Goal: Task Accomplishment & Management: Manage account settings

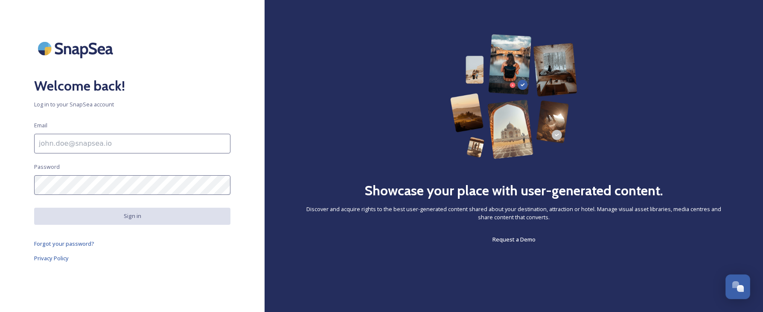
click at [118, 148] on input at bounding box center [132, 144] width 196 height 20
type input "[EMAIL_ADDRESS][DOMAIN_NAME]"
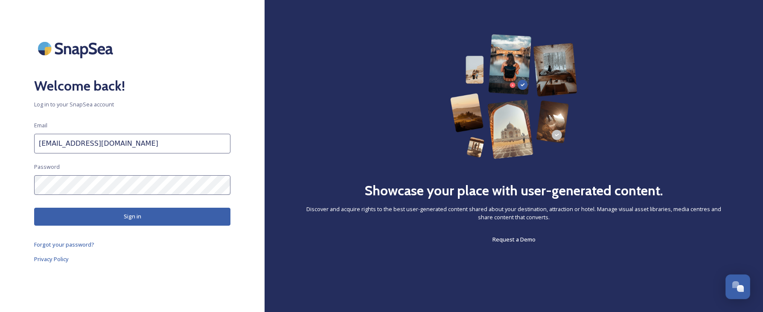
click at [93, 215] on button "Sign in" at bounding box center [132, 215] width 196 height 17
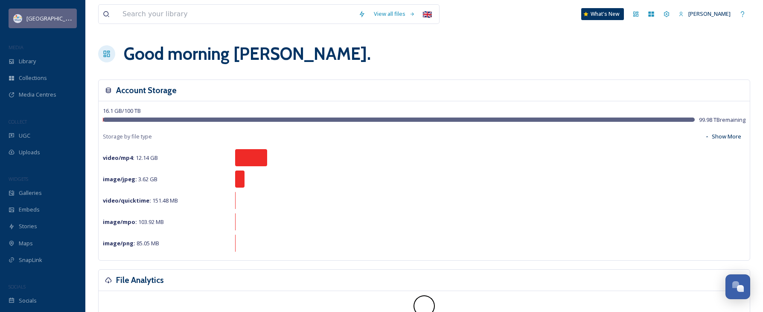
click at [38, 17] on span "[GEOGRAPHIC_DATA]" at bounding box center [53, 18] width 54 height 8
click at [38, 23] on div "[GEOGRAPHIC_DATA]" at bounding box center [49, 18] width 46 height 10
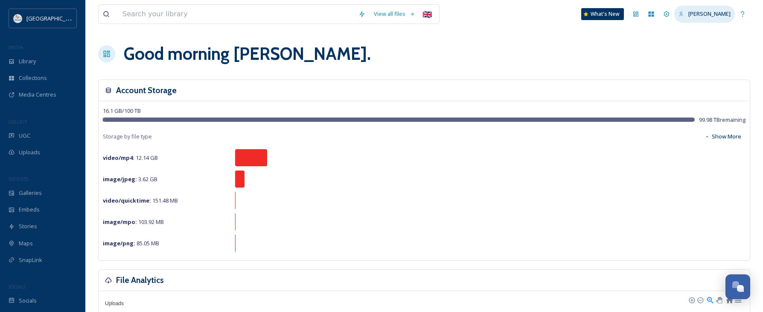
click at [709, 15] on span "[PERSON_NAME]" at bounding box center [709, 14] width 42 height 8
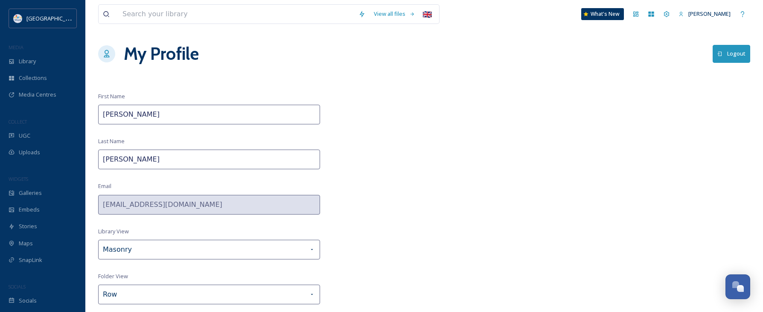
click at [740, 58] on button "Logout" at bounding box center [732, 53] width 38 height 17
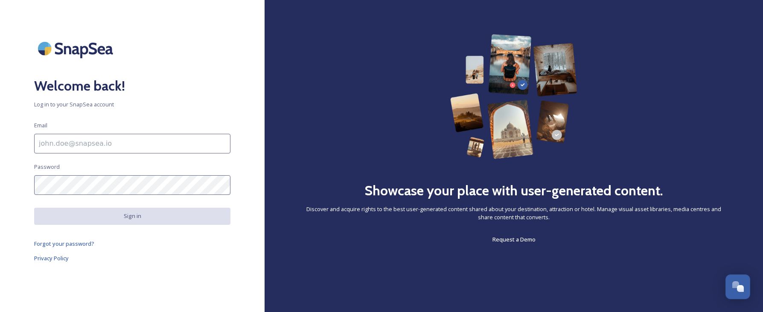
click at [111, 140] on input at bounding box center [132, 144] width 196 height 20
type input "[EMAIL_ADDRESS][DOMAIN_NAME]"
click at [21, 245] on div "Welcome back! Log in to your SnapSea account Email [EMAIL_ADDRESS][DOMAIN_NAME]…" at bounding box center [132, 155] width 265 height 243
click at [231, 274] on div "Welcome back! Log in to your SnapSea account Email [EMAIL_ADDRESS][DOMAIN_NAME]…" at bounding box center [132, 155] width 265 height 243
click at [92, 59] on img at bounding box center [76, 48] width 85 height 29
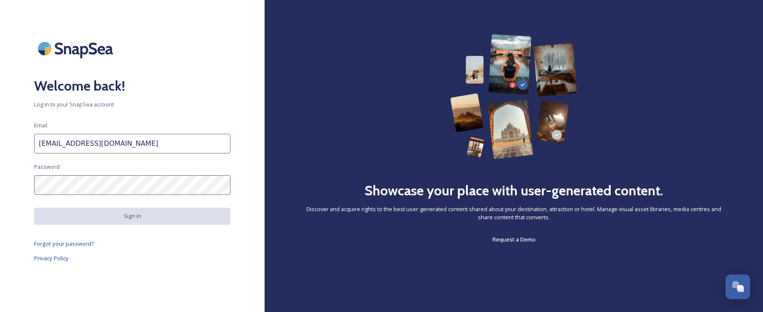
click at [92, 52] on img at bounding box center [76, 48] width 85 height 29
